Goal: Information Seeking & Learning: Learn about a topic

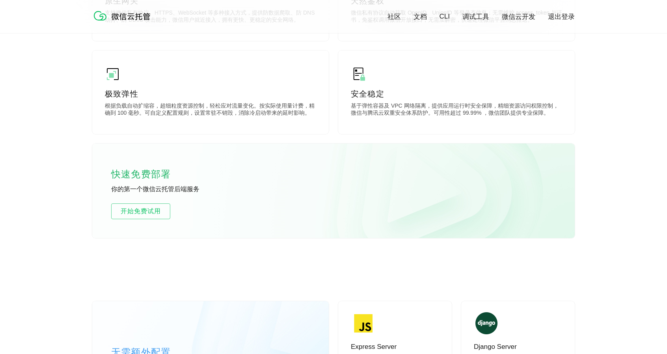
scroll to position [394, 0]
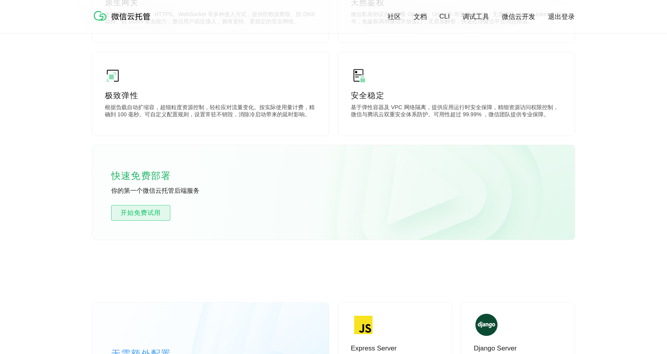
click at [158, 211] on span "开始免费试用" at bounding box center [141, 212] width 58 height 9
click at [146, 211] on span "开始免费试用" at bounding box center [141, 212] width 58 height 9
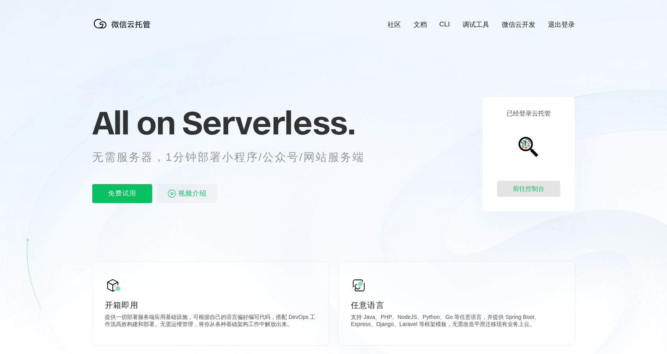
click at [519, 191] on div "前往控制台" at bounding box center [528, 189] width 63 height 16
click at [418, 24] on link "文档" at bounding box center [420, 24] width 13 height 9
